Goal: Task Accomplishment & Management: Manage account settings

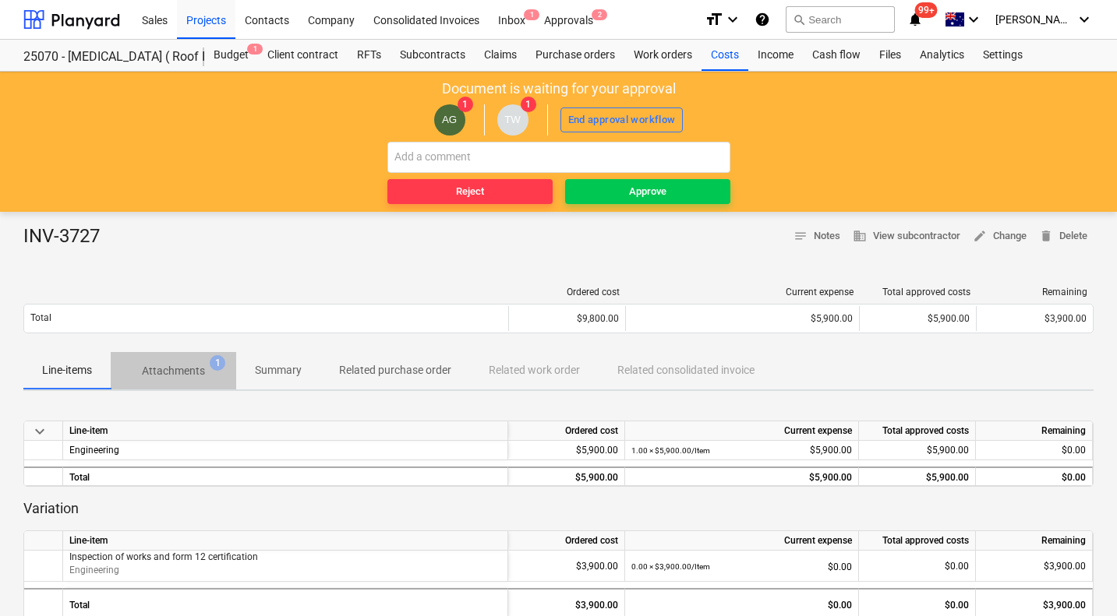
click at [175, 371] on p "Attachments" at bounding box center [173, 371] width 63 height 16
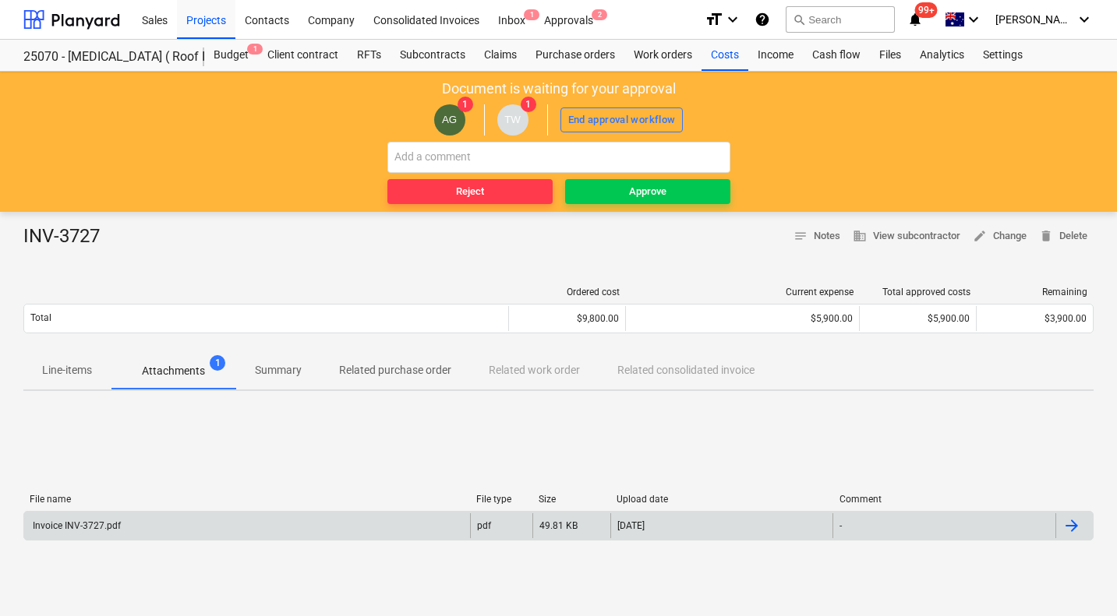
click at [104, 515] on div "Invoice INV-3727.pdf" at bounding box center [247, 526] width 446 height 25
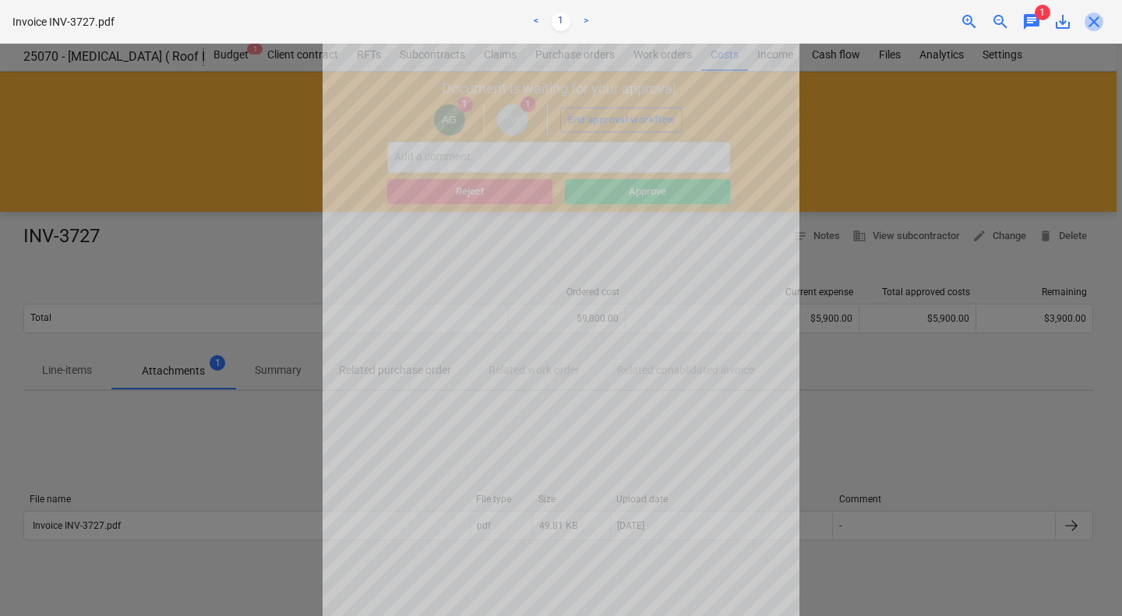
click at [1094, 25] on span "close" at bounding box center [1094, 21] width 19 height 19
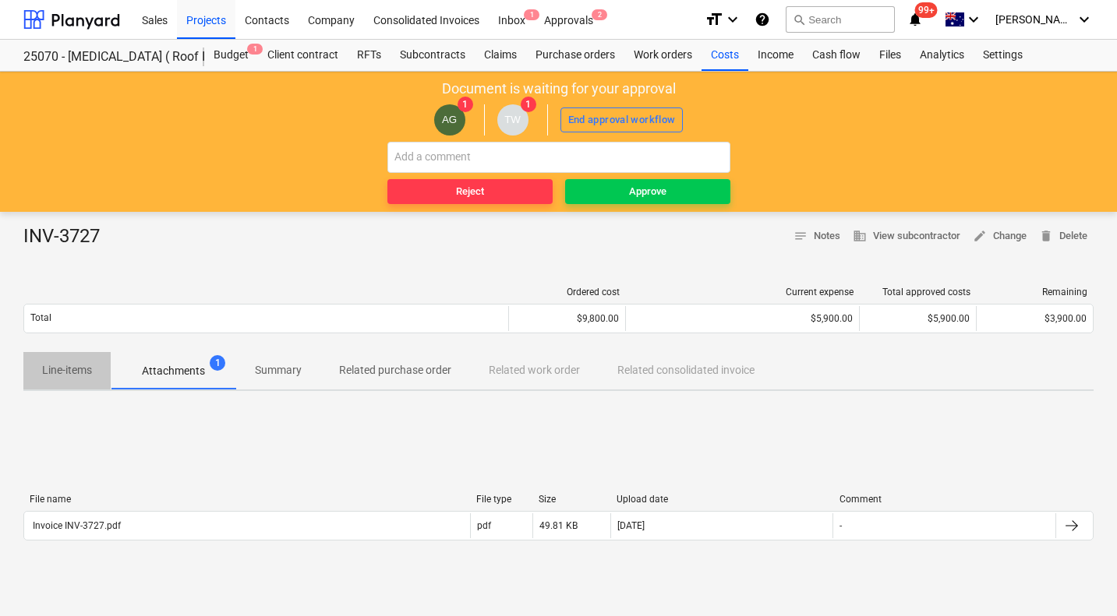
click at [80, 370] on p "Line-items" at bounding box center [67, 370] width 50 height 16
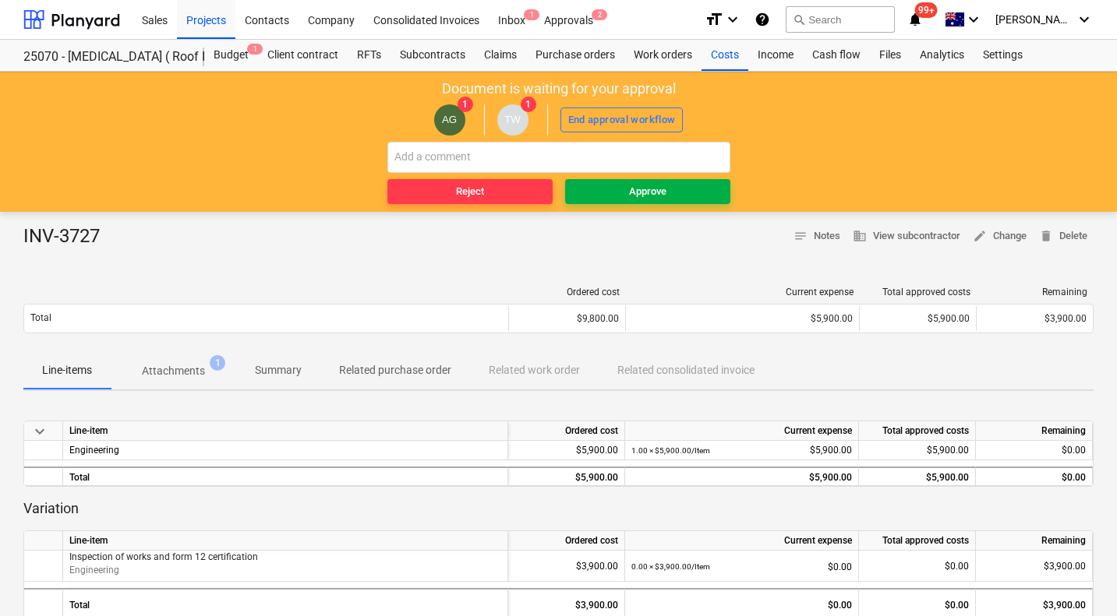
click at [594, 196] on span "Approve" at bounding box center [647, 192] width 153 height 18
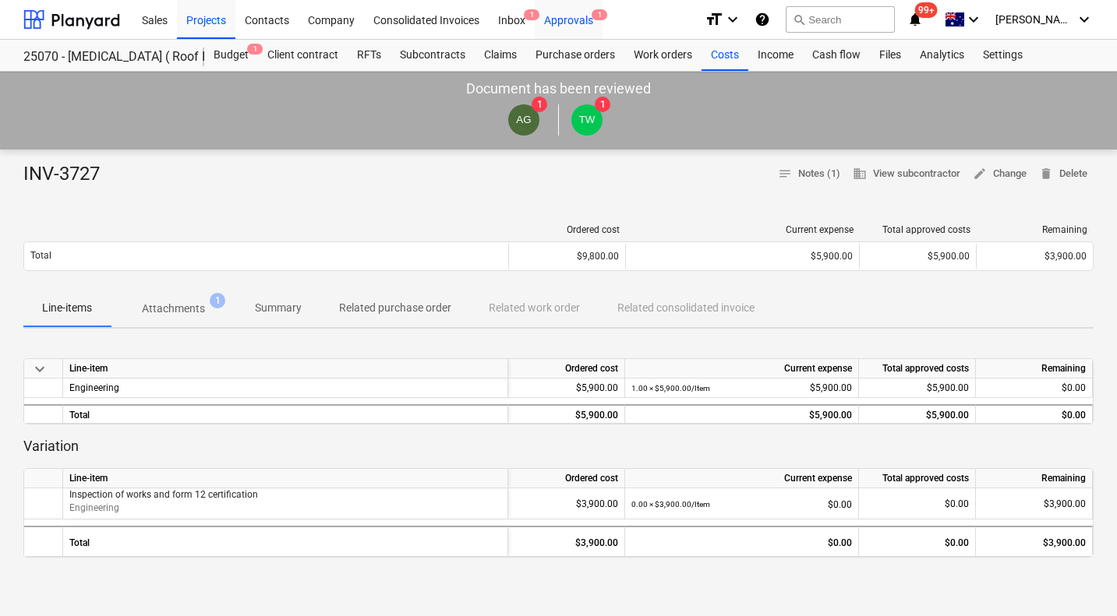
click at [567, 18] on div "Approvals 1" at bounding box center [569, 19] width 68 height 40
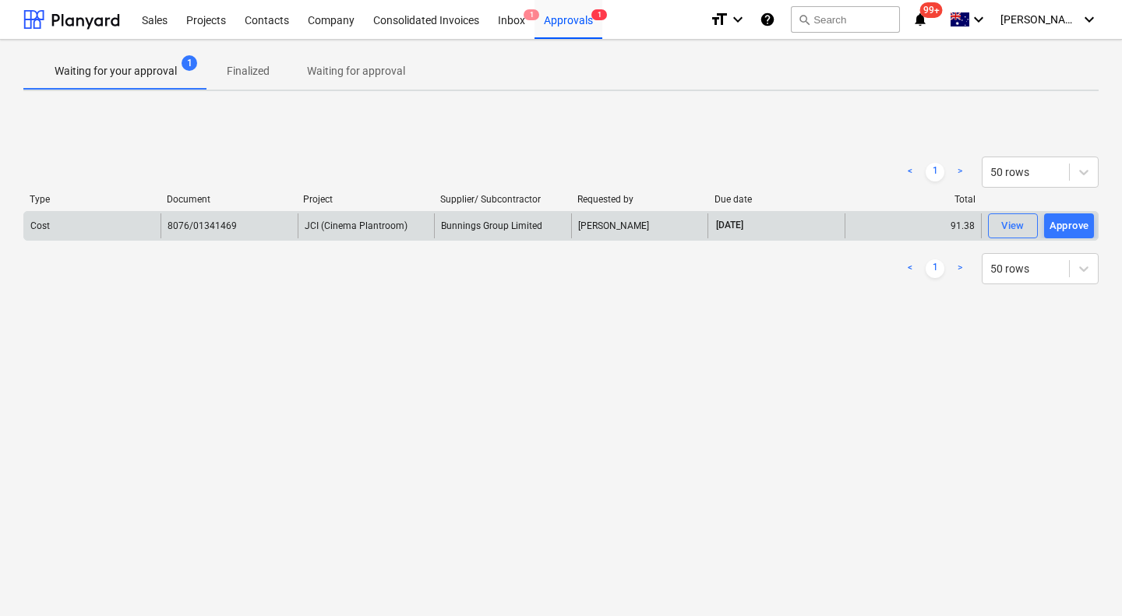
click at [143, 225] on div "Cost" at bounding box center [92, 226] width 136 height 25
click at [1009, 228] on div "View" at bounding box center [1012, 226] width 23 height 18
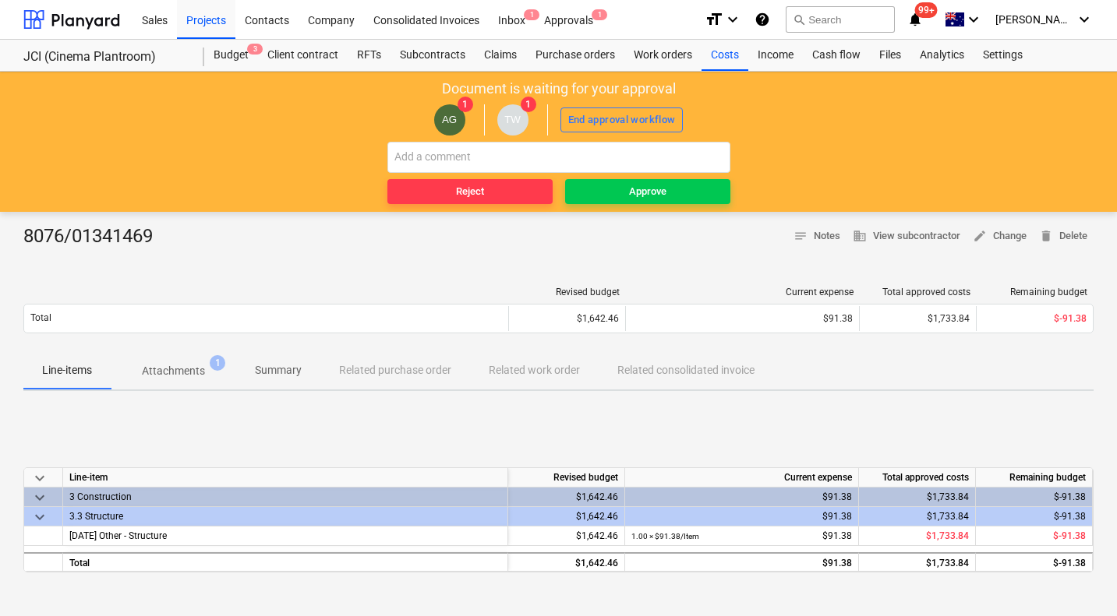
click at [182, 364] on p "Attachments" at bounding box center [173, 371] width 63 height 16
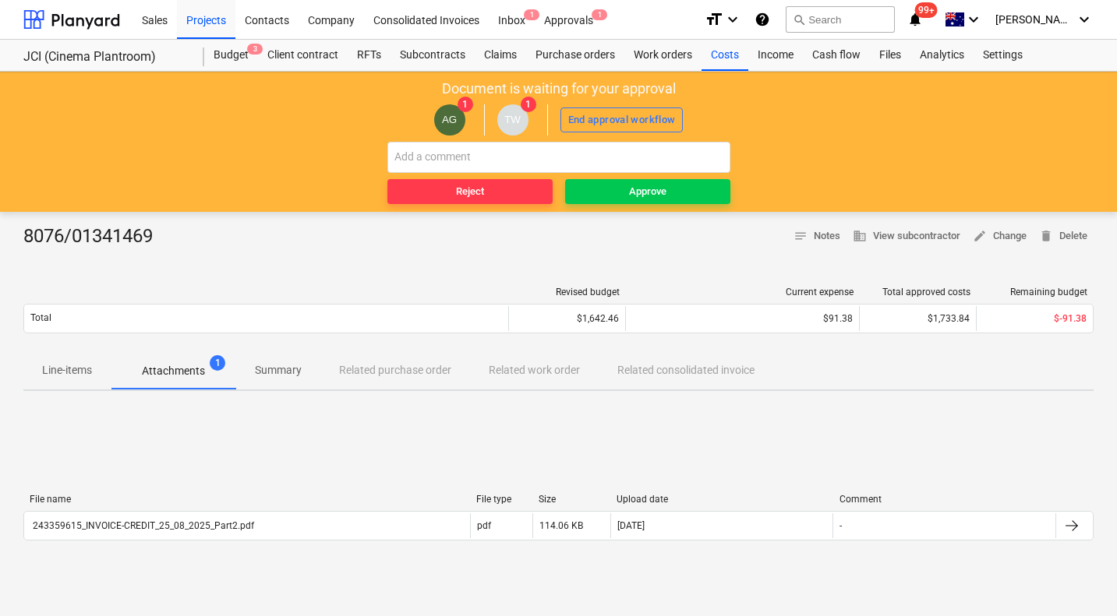
click at [182, 376] on p "Attachments" at bounding box center [173, 371] width 63 height 16
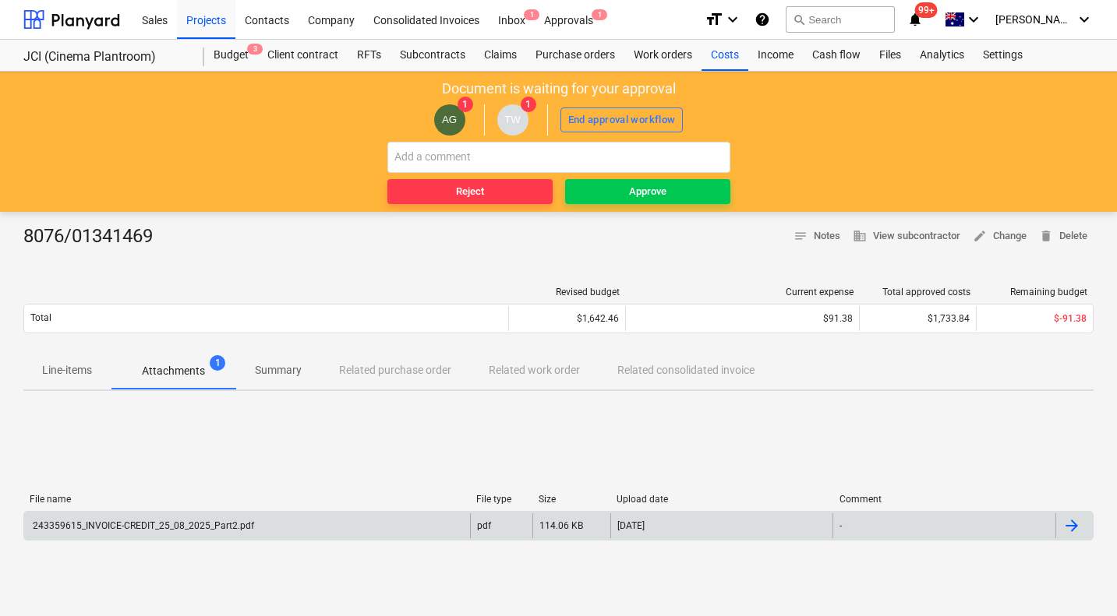
click at [169, 525] on div "243359615_INVOICE-CREDIT_25_08_2025_Part2.pdf" at bounding box center [142, 526] width 224 height 11
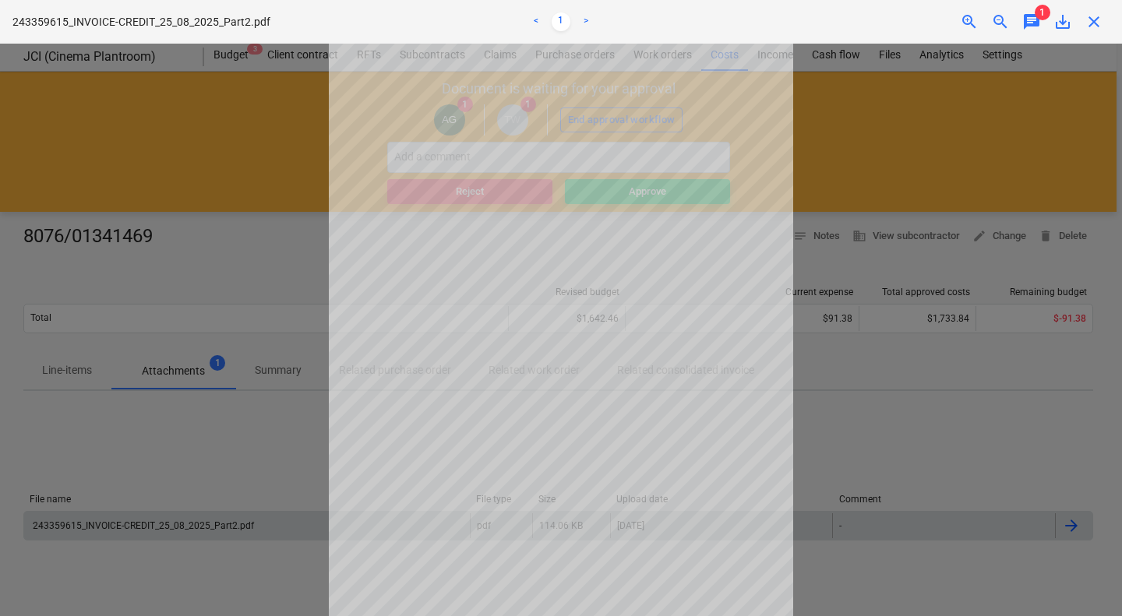
click at [865, 165] on div at bounding box center [561, 330] width 1122 height 573
drag, startPoint x: 1097, startPoint y: 28, endPoint x: 1091, endPoint y: 13, distance: 16.1
click at [1091, 13] on span "close" at bounding box center [1094, 21] width 19 height 19
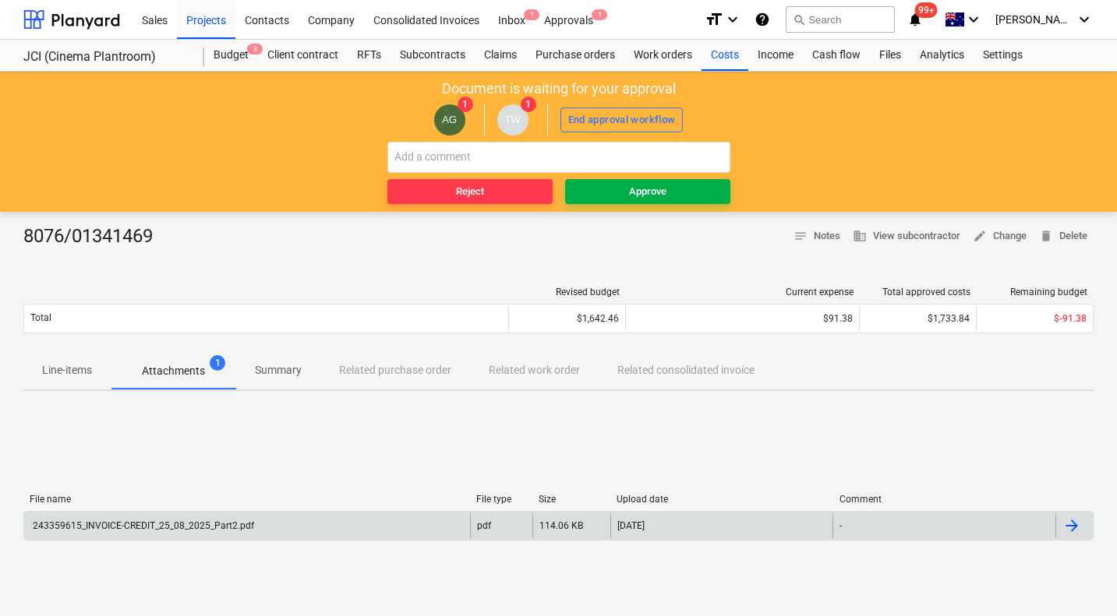
click at [657, 182] on button "Approve" at bounding box center [647, 191] width 165 height 25
